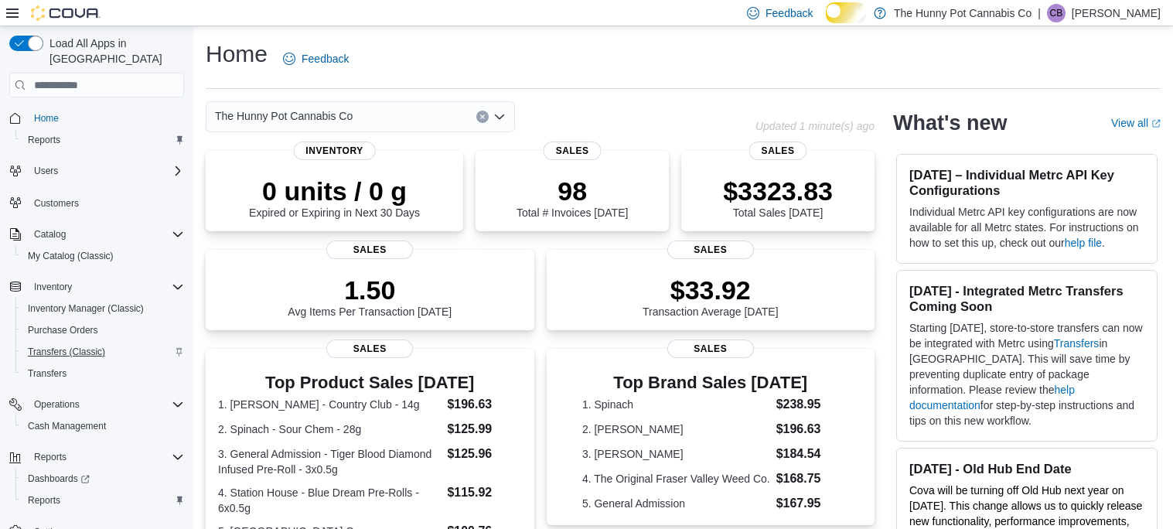
scroll to position [22, 0]
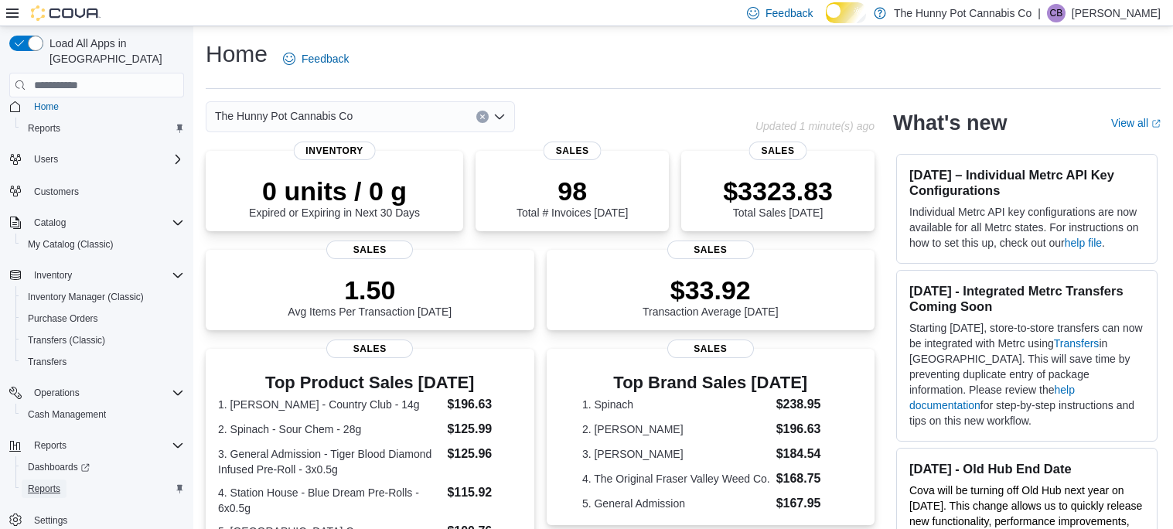
click at [56, 482] on span "Reports" at bounding box center [44, 488] width 32 height 12
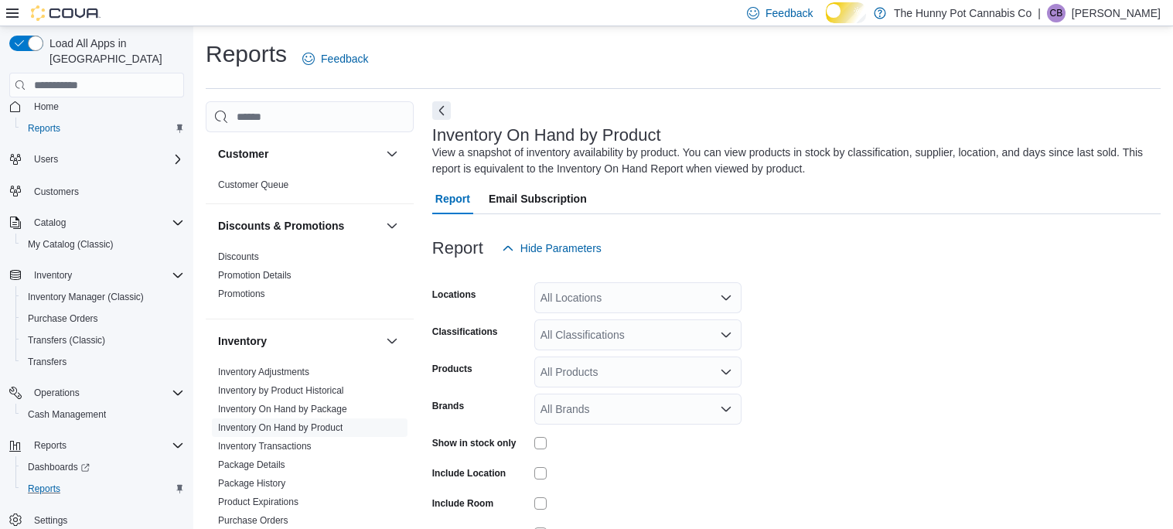
scroll to position [63, 0]
